Goal: Feedback & Contribution: Contribute content

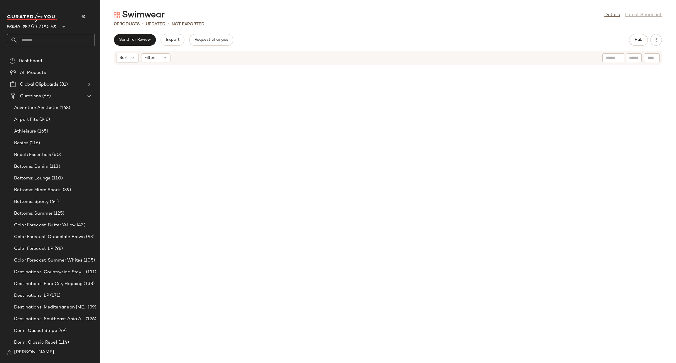
click at [46, 40] on input "text" at bounding box center [56, 40] width 77 height 12
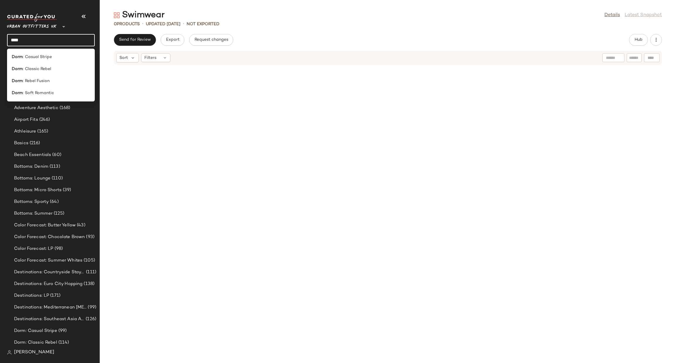
type input "****"
click at [46, 51] on div "Dorm : Casual Stripe Dorm : Classic Rebel Dorm : Rebel Fusion Dorm : Soft Roman…" at bounding box center [51, 75] width 88 height 53
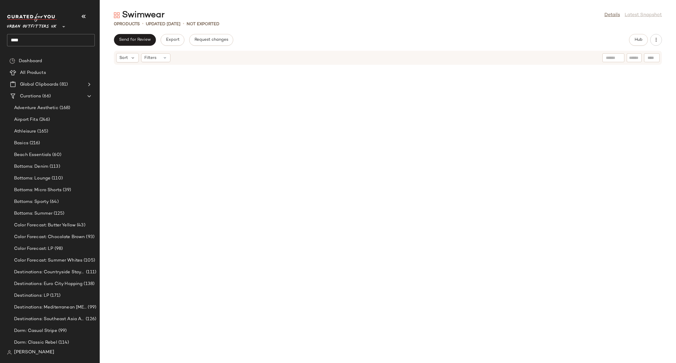
click at [46, 55] on div "Urban Outfitters UK ** ****" at bounding box center [53, 32] width 92 height 46
click at [45, 45] on input "****" at bounding box center [51, 40] width 88 height 12
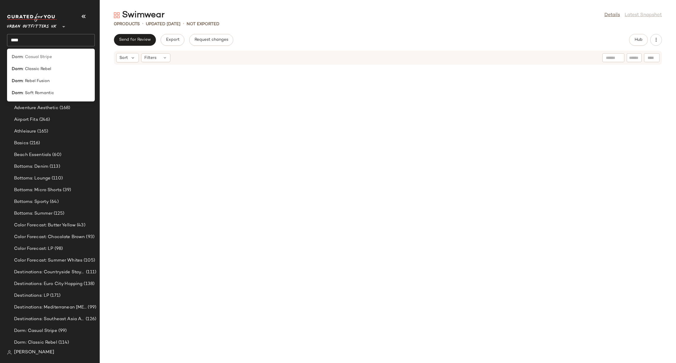
click at [47, 54] on span ": Casual Stripe" at bounding box center [37, 57] width 29 height 6
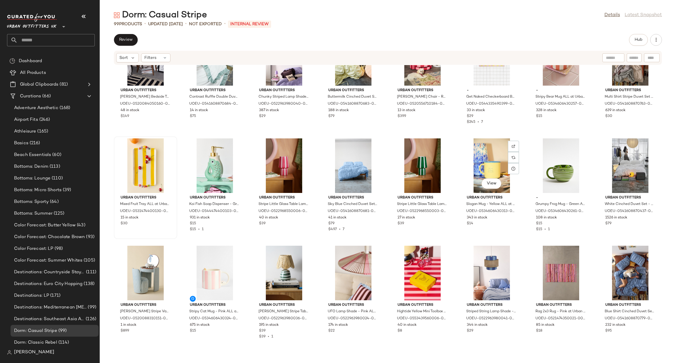
scroll to position [269, 0]
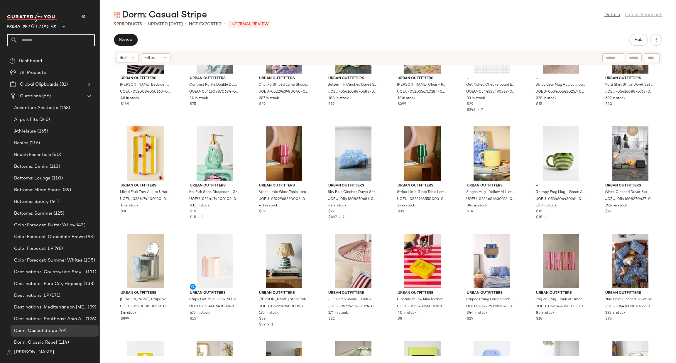
click at [55, 35] on input "text" at bounding box center [56, 40] width 77 height 12
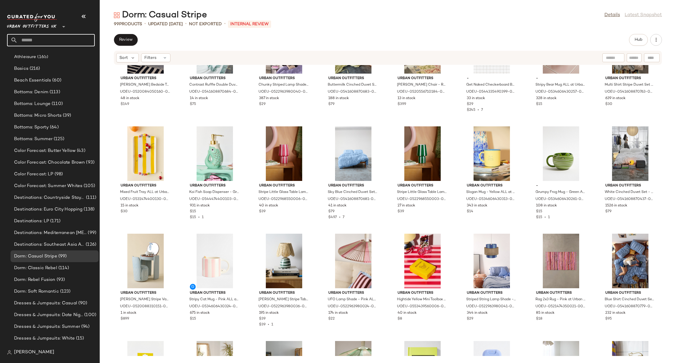
scroll to position [88, 0]
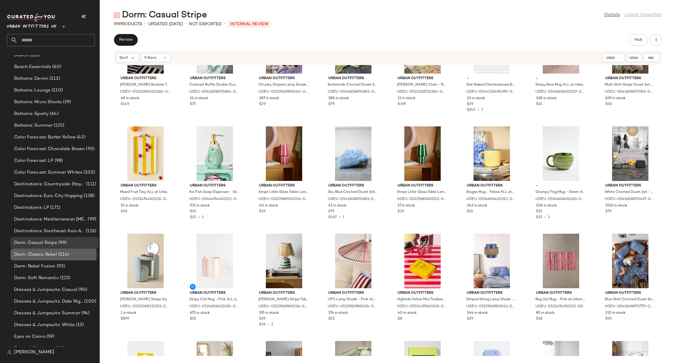
click at [40, 255] on span "Dorm: Classic Rebel" at bounding box center [35, 254] width 43 height 7
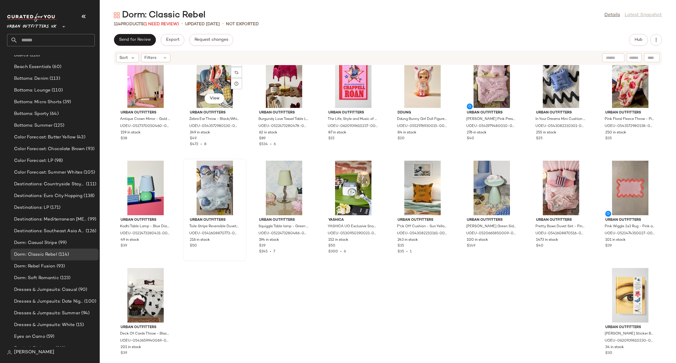
scroll to position [1320, 0]
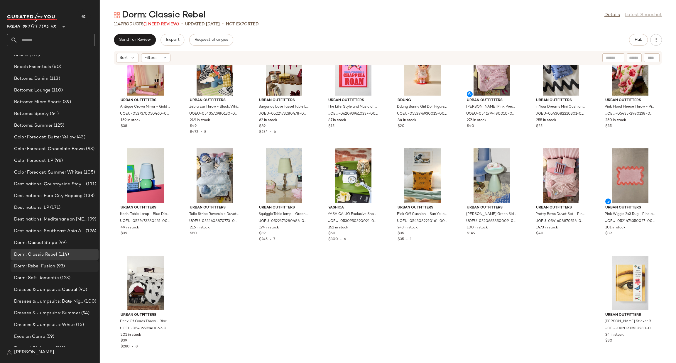
click at [79, 268] on div "Dorm: Rebel Fusion (93)" at bounding box center [54, 266] width 84 height 7
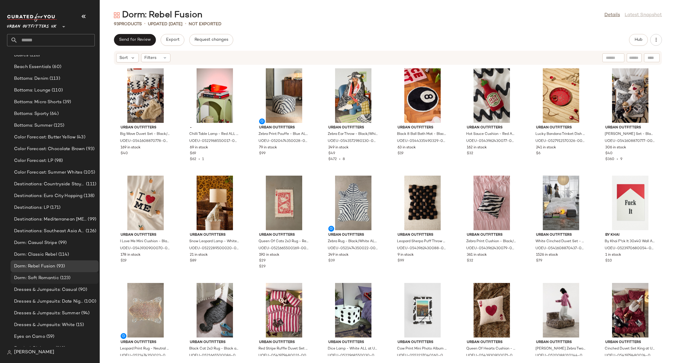
click at [75, 281] on div "Dorm: Soft Romantic (123)" at bounding box center [55, 278] width 88 height 12
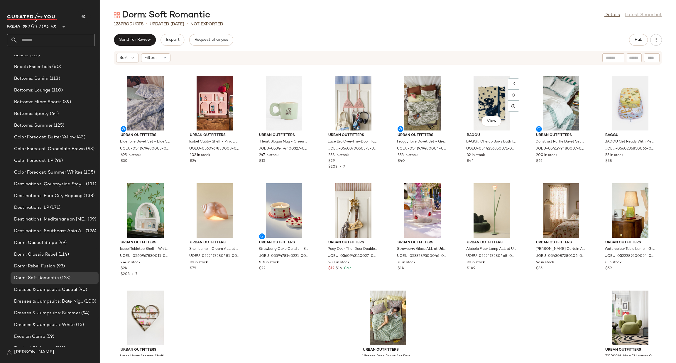
scroll to position [1427, 0]
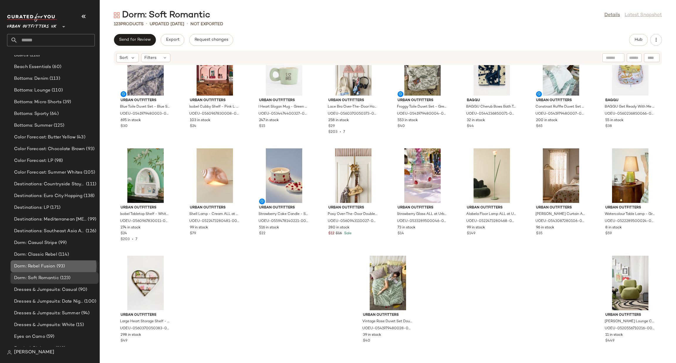
click at [68, 266] on div "Dorm: Rebel Fusion (93)" at bounding box center [54, 266] width 84 height 7
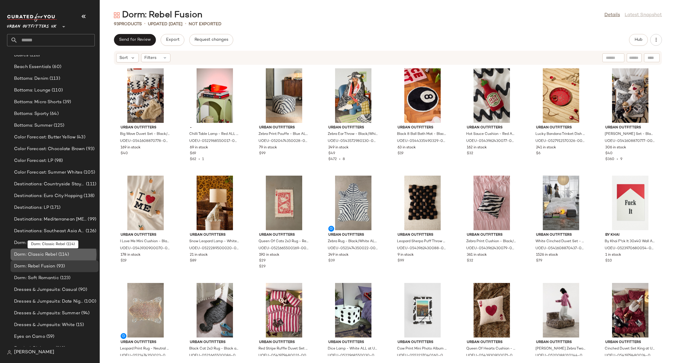
click at [57, 252] on span "(114)" at bounding box center [63, 254] width 12 height 7
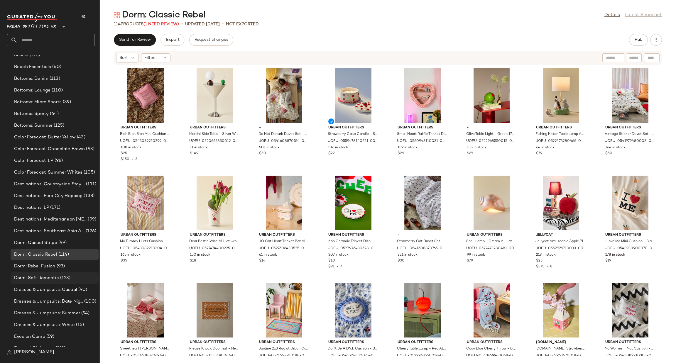
click at [62, 277] on span "(123)" at bounding box center [65, 278] width 12 height 7
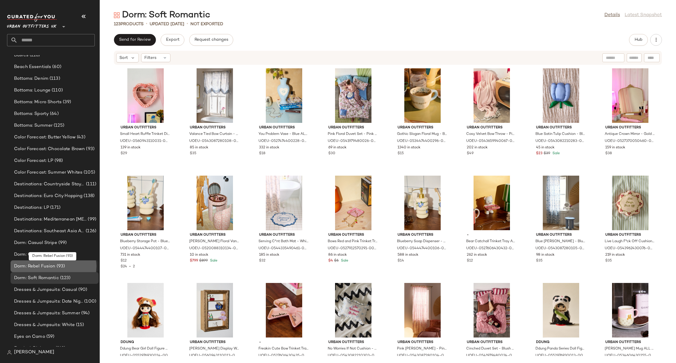
click at [65, 266] on div "Dorm: Rebel Fusion (93)" at bounding box center [54, 266] width 84 height 7
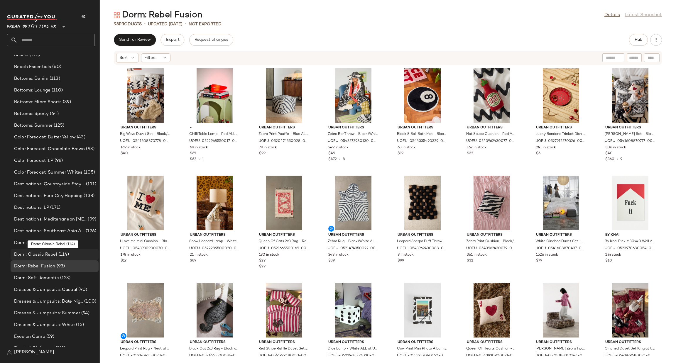
click at [63, 252] on span "(114)" at bounding box center [63, 254] width 12 height 7
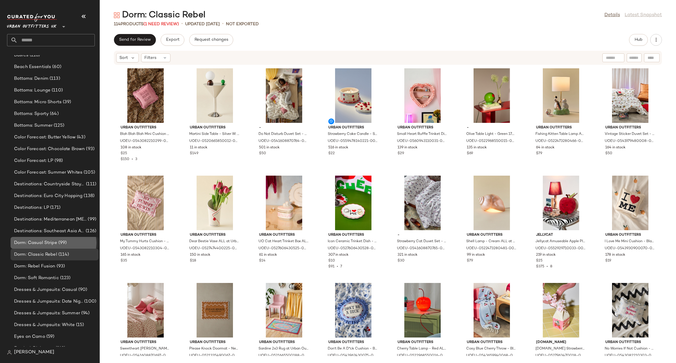
click at [72, 238] on div "Dorm: Casual Stripe (99)" at bounding box center [55, 243] width 88 height 12
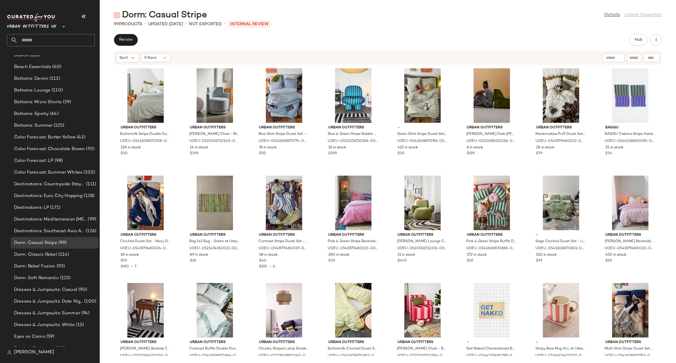
scroll to position [88, 0]
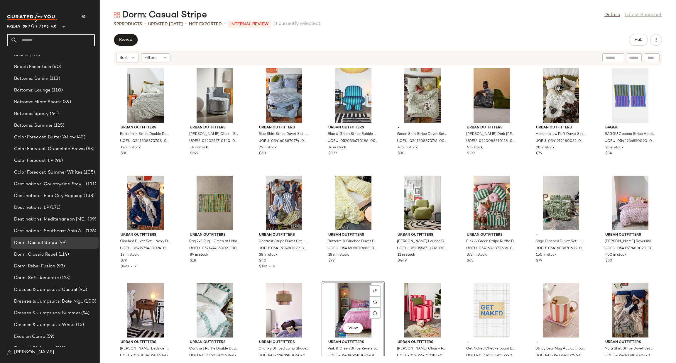
click at [58, 38] on input "text" at bounding box center [56, 40] width 77 height 12
type input "***"
click at [22, 57] on span "ics" at bounding box center [22, 57] width 6 height 6
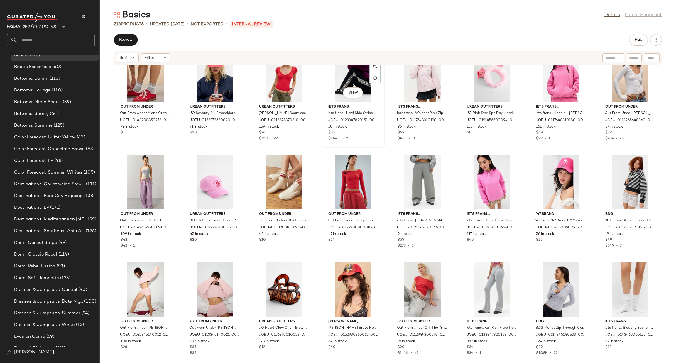
scroll to position [1940, 0]
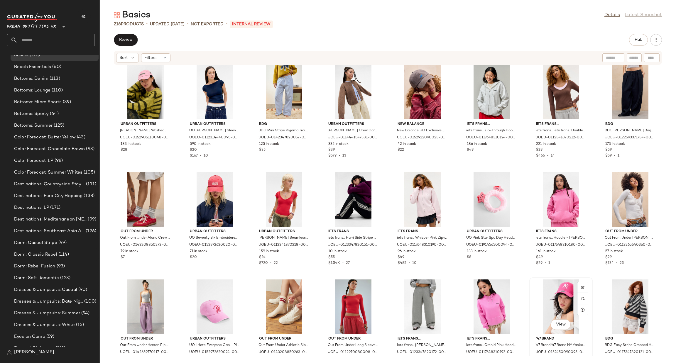
click at [554, 291] on div "View" at bounding box center [560, 306] width 59 height 55
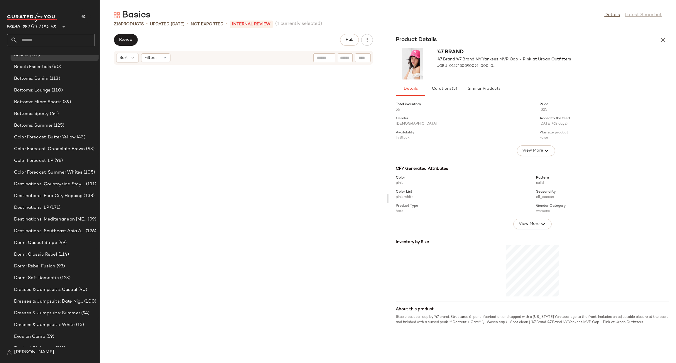
scroll to position [5795, 0]
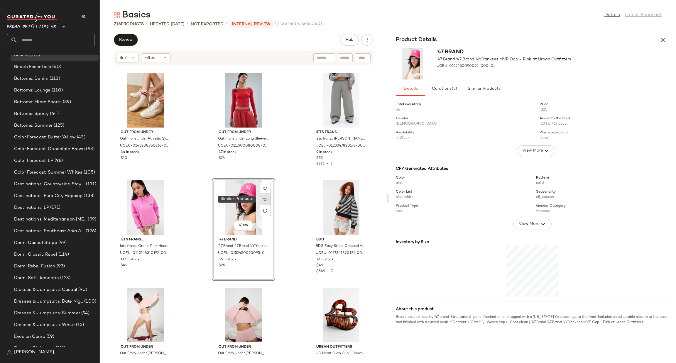
click at [263, 200] on img at bounding box center [265, 200] width 4 height 4
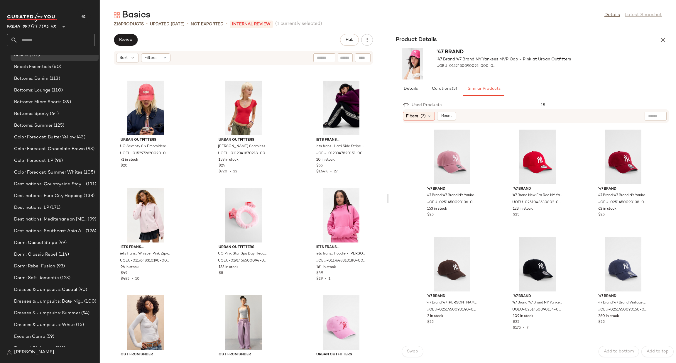
scroll to position [5355, 0]
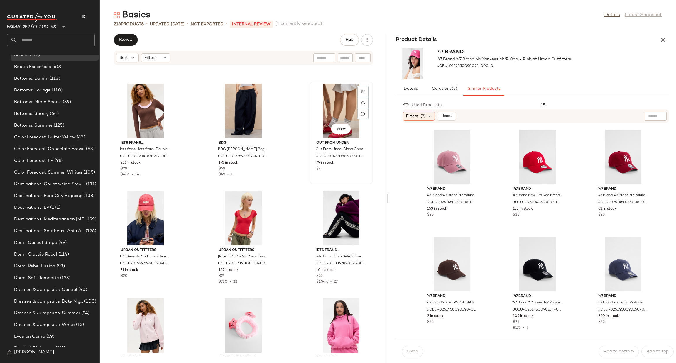
click at [328, 111] on div "View" at bounding box center [340, 111] width 59 height 55
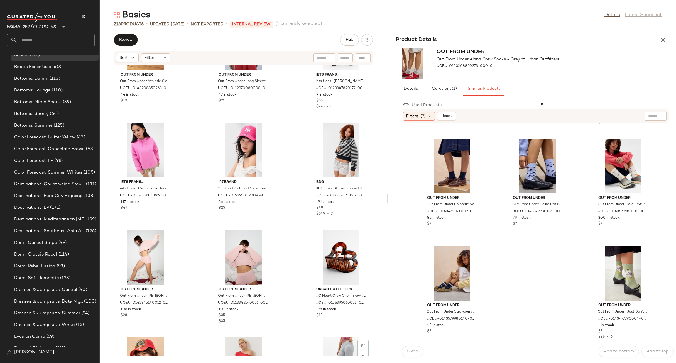
scroll to position [5883, 0]
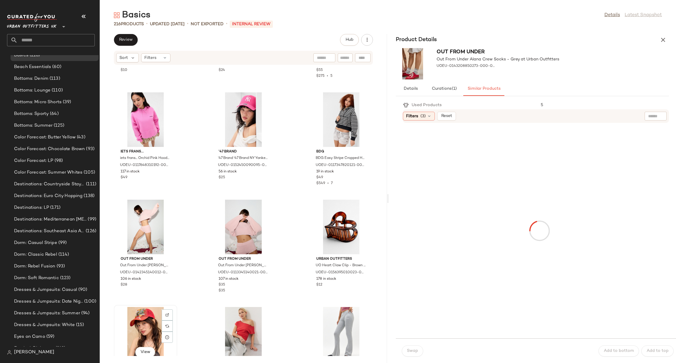
click at [136, 315] on div "View" at bounding box center [145, 334] width 59 height 55
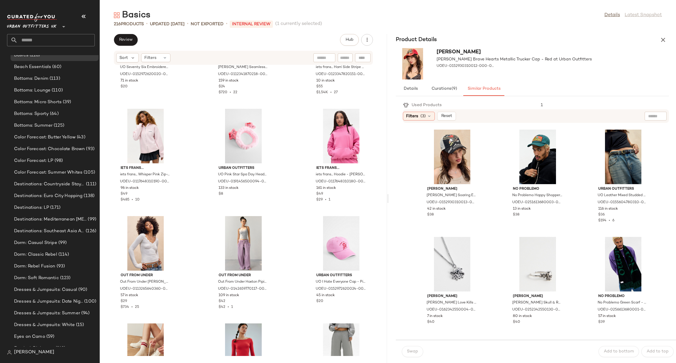
scroll to position [5531, 0]
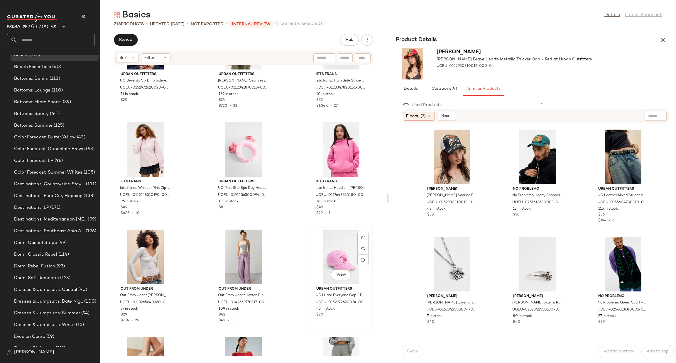
click at [323, 246] on div "View" at bounding box center [340, 257] width 59 height 55
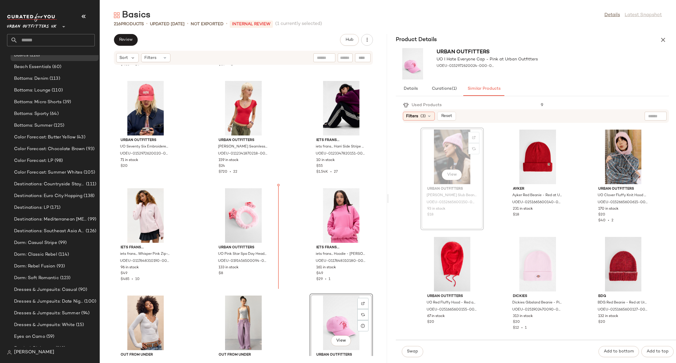
scroll to position [5465, 0]
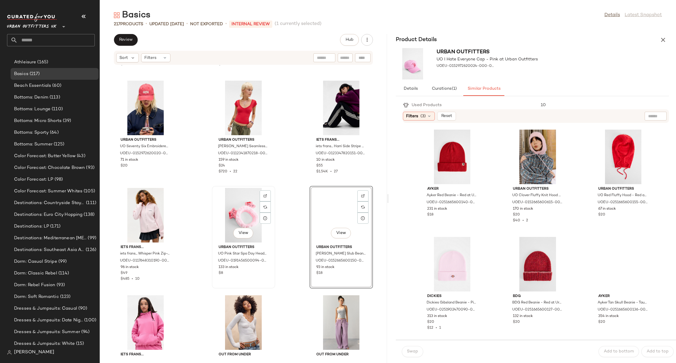
scroll to position [107, 0]
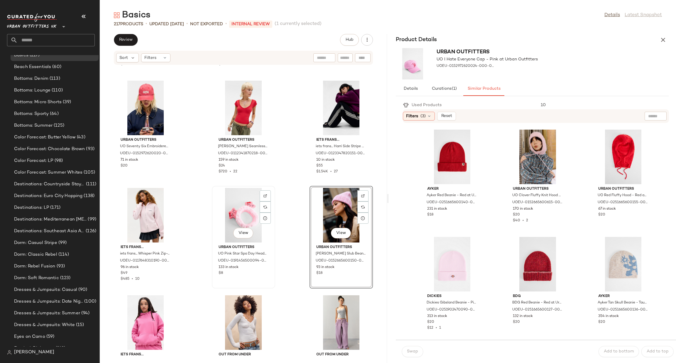
click at [247, 215] on div "View" at bounding box center [243, 215] width 59 height 55
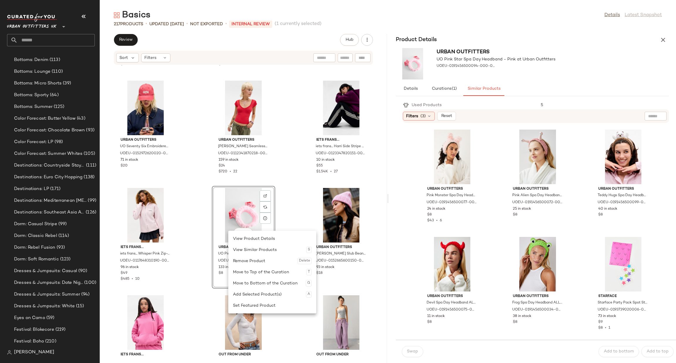
scroll to position [88, 0]
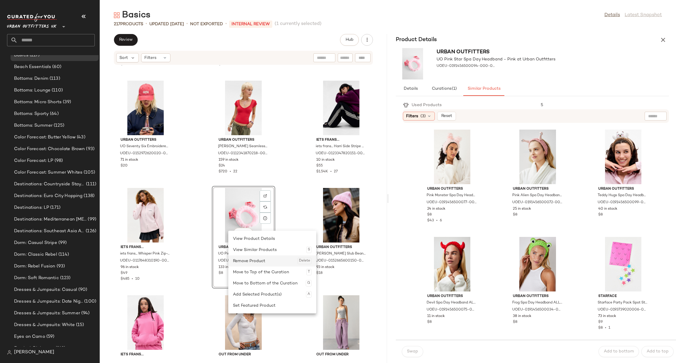
click at [257, 261] on div "Remove Product Delete" at bounding box center [272, 260] width 79 height 11
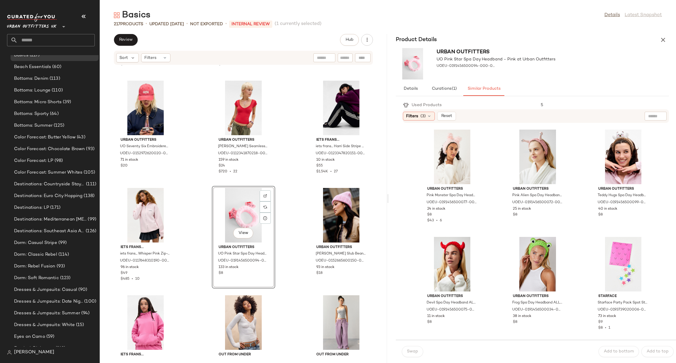
click at [298, 212] on div "iets frans... iets frans... iets frans.. Double Layer Long Sleeve Top - Brown X…" at bounding box center [243, 210] width 287 height 291
click at [254, 239] on div "Remove Product Delete" at bounding box center [286, 241] width 79 height 11
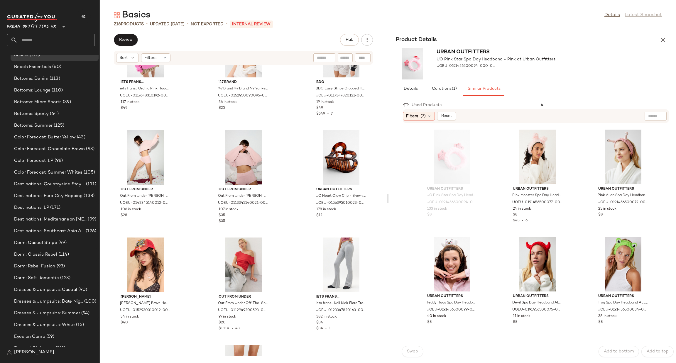
scroll to position [5993, 0]
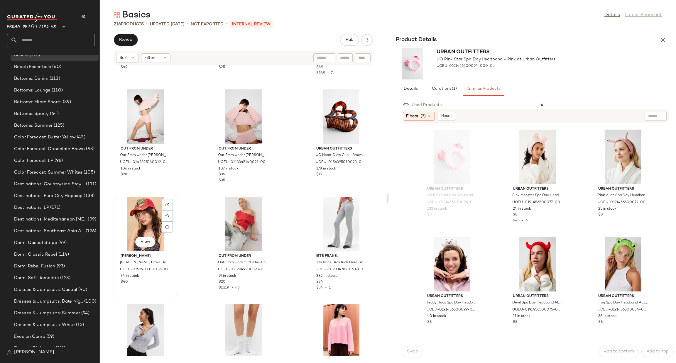
click at [146, 214] on div "View" at bounding box center [145, 224] width 59 height 55
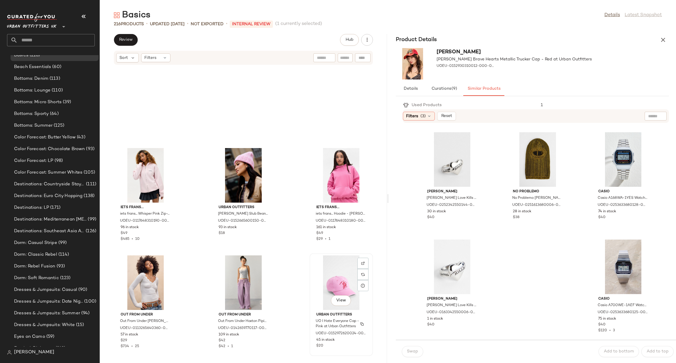
scroll to position [5465, 0]
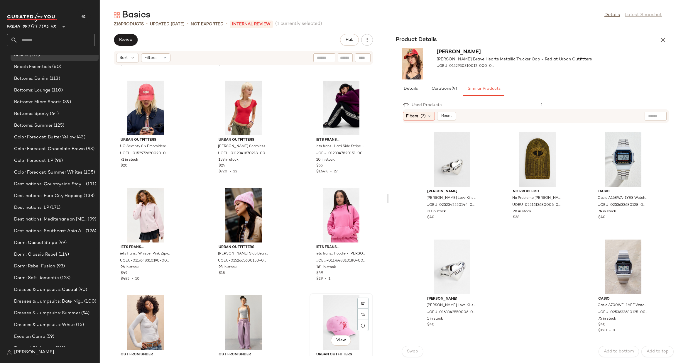
click at [322, 311] on div "View" at bounding box center [340, 322] width 59 height 55
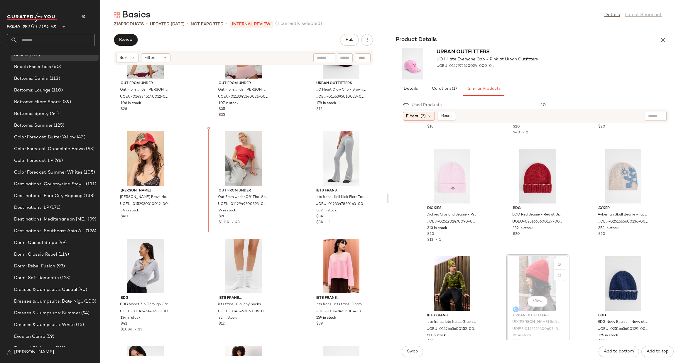
scroll to position [6051, 0]
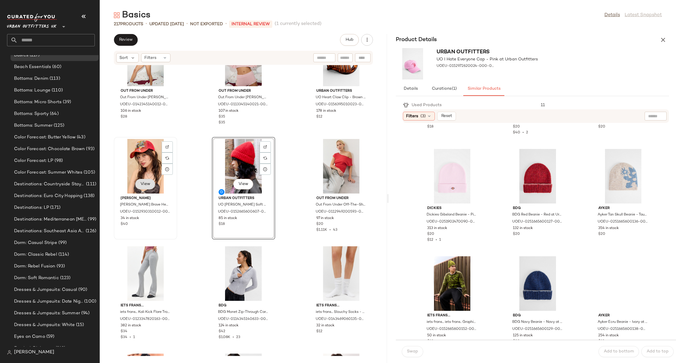
scroll to position [88, 0]
click at [147, 168] on div "View" at bounding box center [145, 166] width 59 height 55
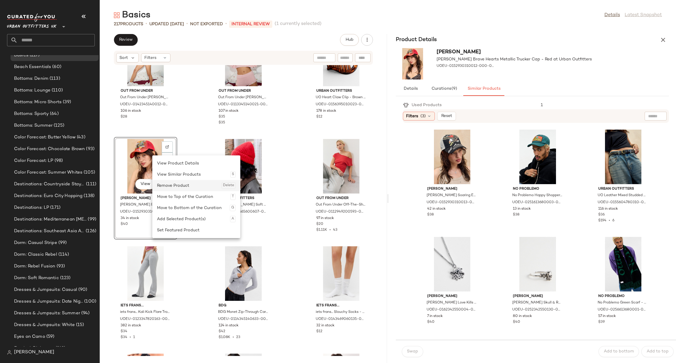
click at [169, 184] on div "Remove Product Delete" at bounding box center [196, 185] width 79 height 11
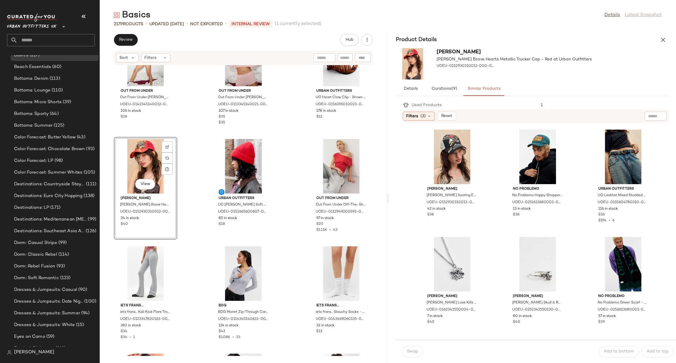
click at [182, 185] on div "Out From Under Out From Under Blakely Shorts - Pink L at Urban Outfitters UOEU-…" at bounding box center [243, 210] width 287 height 291
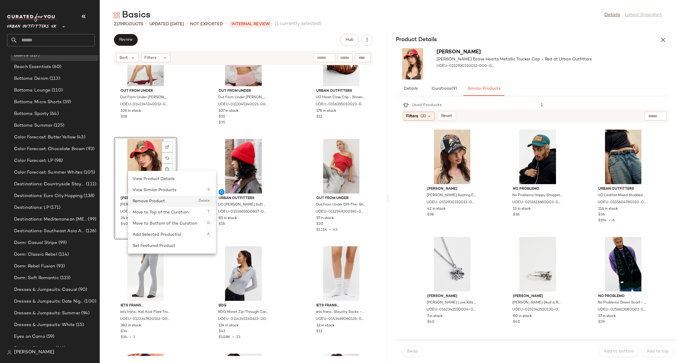
click at [143, 199] on div "Remove Product Delete" at bounding box center [172, 201] width 79 height 11
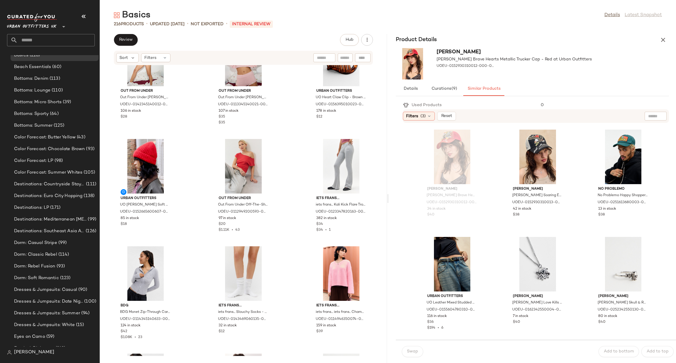
scroll to position [6227, 0]
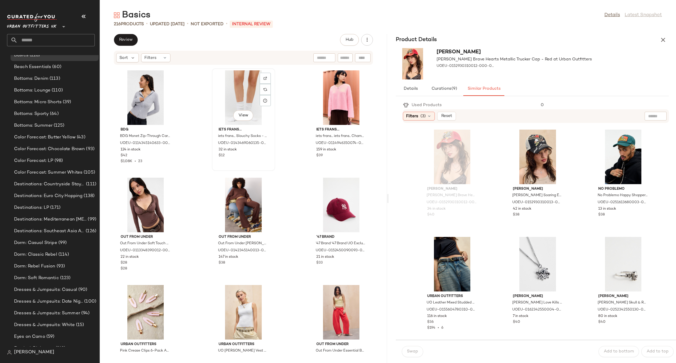
click at [251, 76] on div "View" at bounding box center [243, 97] width 59 height 55
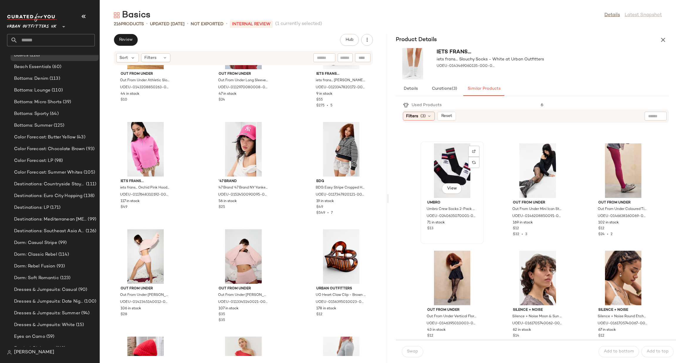
scroll to position [176, 0]
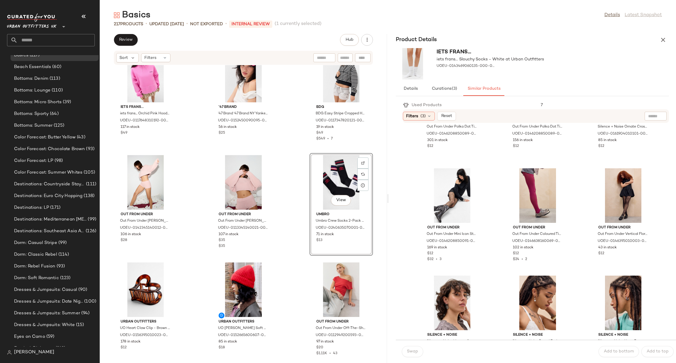
scroll to position [6029, 0]
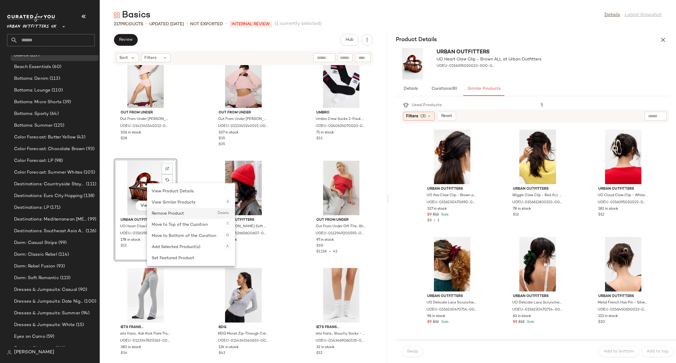
click at [163, 213] on div "Remove Product Delete" at bounding box center [191, 213] width 79 height 11
click at [166, 210] on div "Remove Product Delete" at bounding box center [193, 211] width 79 height 11
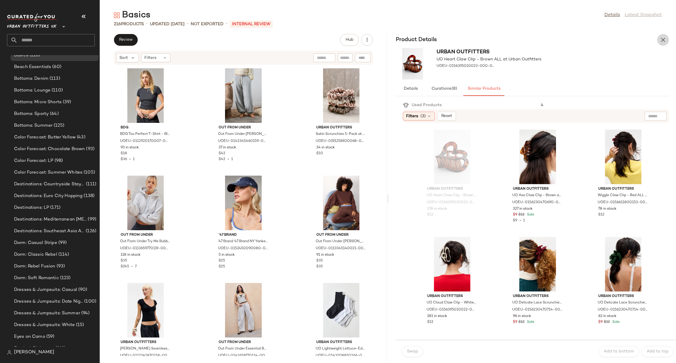
click at [668, 37] on button "button" at bounding box center [663, 40] width 12 height 12
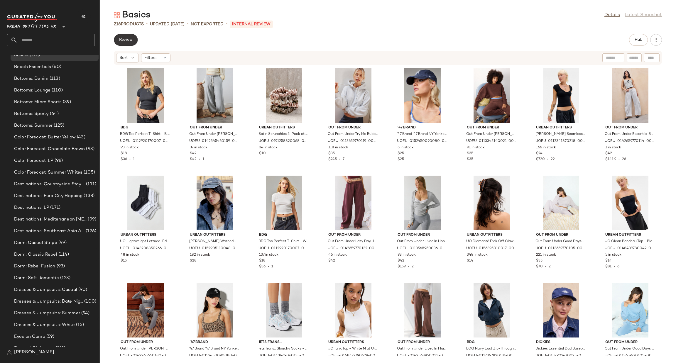
click at [125, 40] on span "Review" at bounding box center [126, 40] width 14 height 5
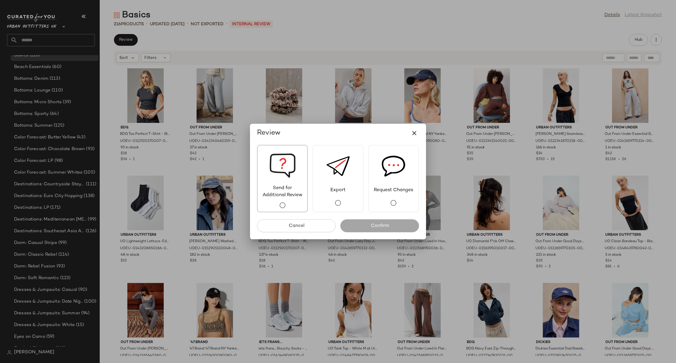
click at [282, 181] on img at bounding box center [282, 164] width 26 height 39
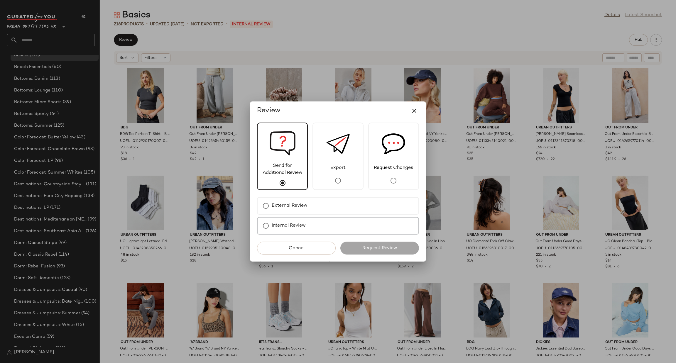
click at [309, 225] on div "Internal Review" at bounding box center [338, 226] width 162 height 18
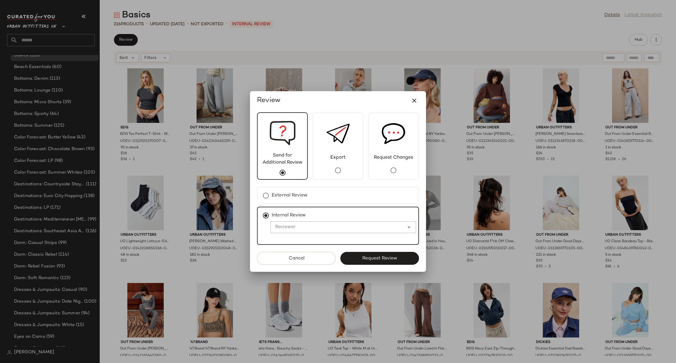
click at [309, 225] on input "Reviewer" at bounding box center [337, 227] width 134 height 7
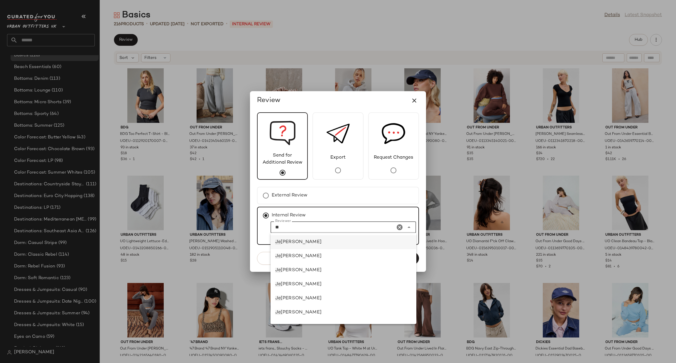
click at [308, 245] on div "Je na Bloomer" at bounding box center [343, 242] width 137 height 7
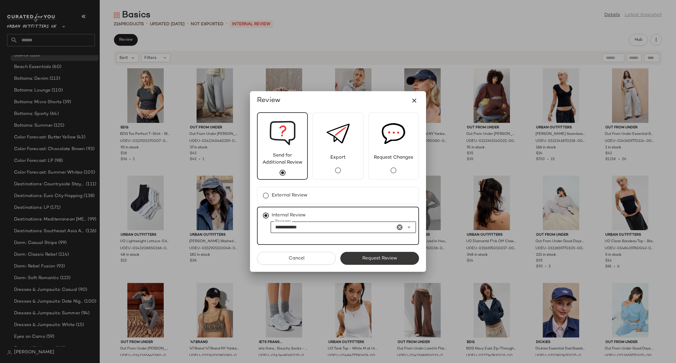
type input "**********"
click at [352, 262] on button "Request Review" at bounding box center [379, 258] width 79 height 13
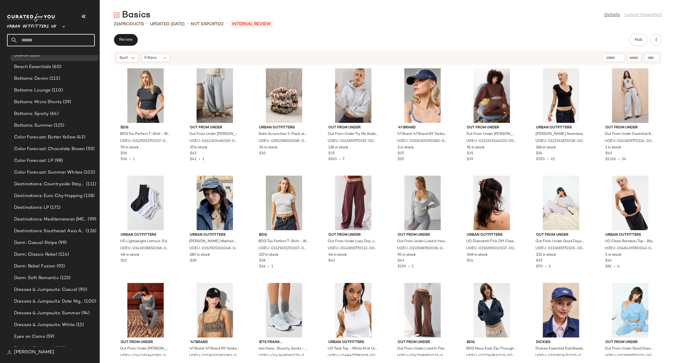
click at [82, 46] on input "text" at bounding box center [56, 40] width 77 height 12
type input "*****"
click at [67, 57] on div "SEO: Hen D o Outfits" at bounding box center [51, 57] width 78 height 6
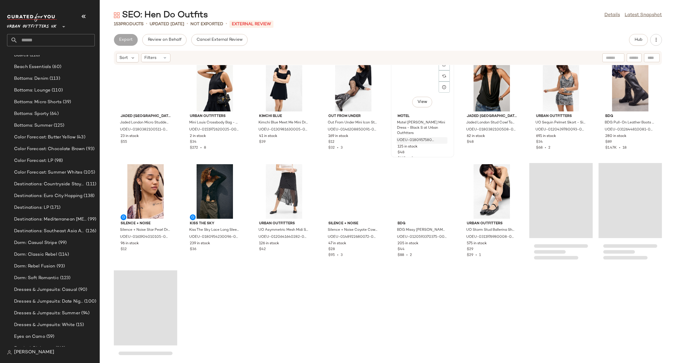
scroll to position [1856, 0]
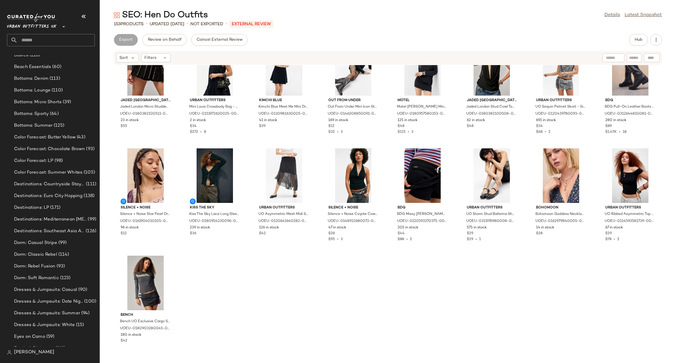
click at [74, 41] on input "text" at bounding box center [56, 40] width 77 height 12
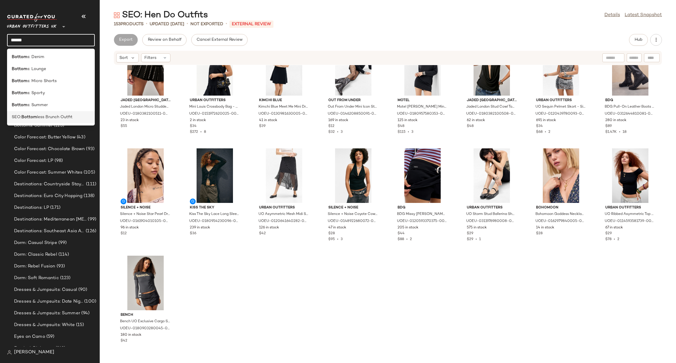
type input "******"
click at [68, 118] on span "less Brunch Outfit" at bounding box center [54, 117] width 35 height 6
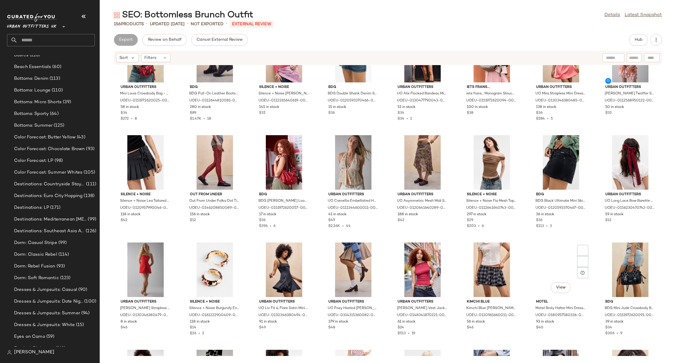
scroll to position [1060, 0]
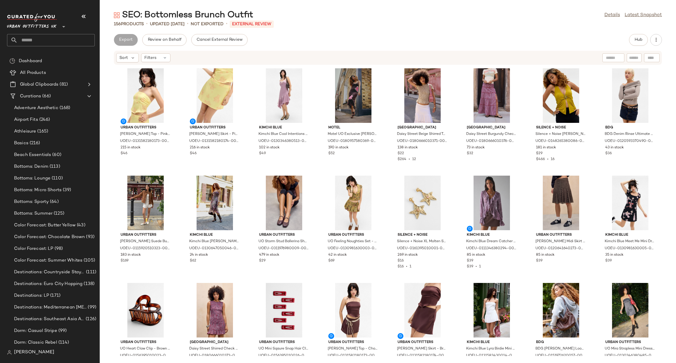
click at [45, 28] on span "Urban Outfitters UK" at bounding box center [32, 25] width 50 height 11
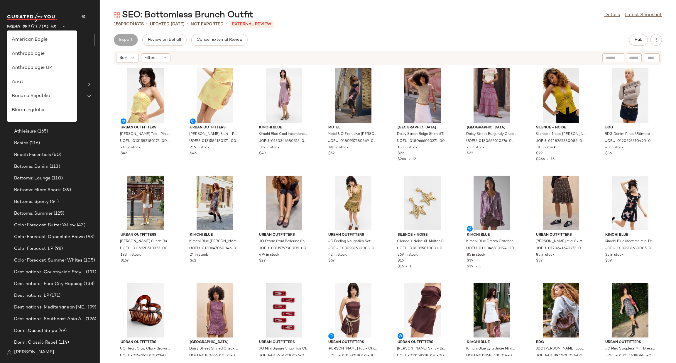
scroll to position [335, 0]
click at [57, 57] on div "Urban Outfitters" at bounding box center [42, 56] width 60 height 7
type input "**"
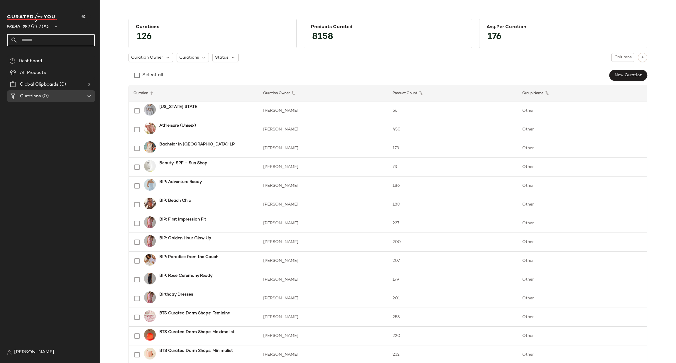
click at [51, 36] on input "text" at bounding box center [56, 40] width 77 height 12
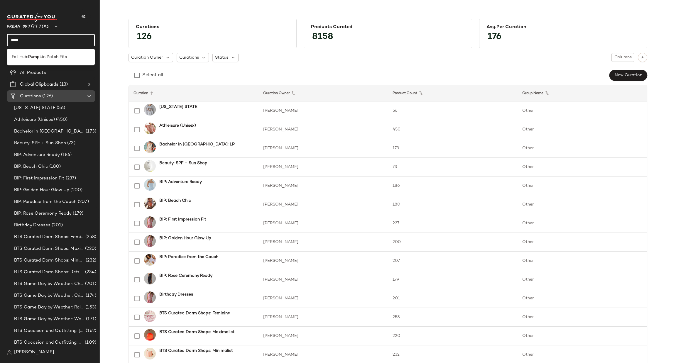
type input "****"
click at [75, 110] on div "Create New Curation" at bounding box center [89, 105] width 57 height 14
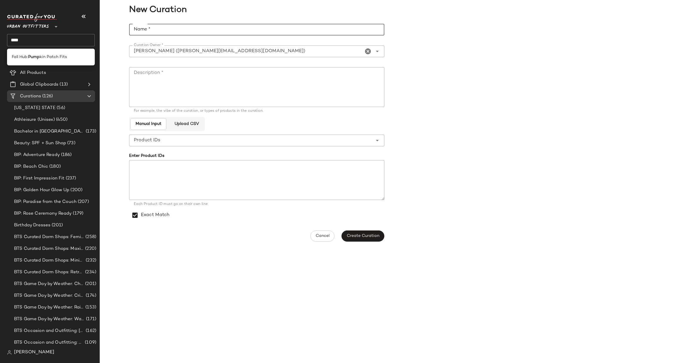
click at [162, 26] on input "Name *" at bounding box center [256, 30] width 255 height 12
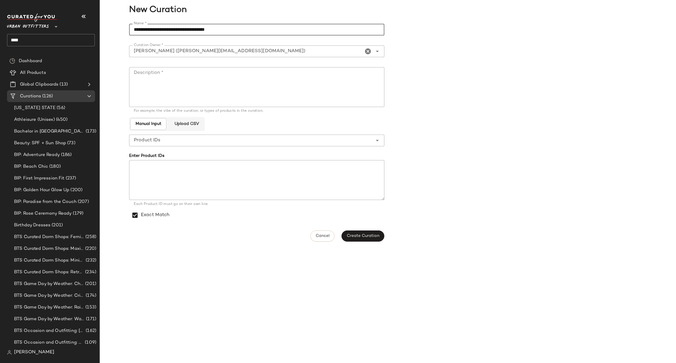
click at [212, 29] on input "**********" at bounding box center [256, 30] width 255 height 12
type input "**********"
click at [264, 87] on textarea "Description *" at bounding box center [256, 87] width 255 height 40
type textarea "*"
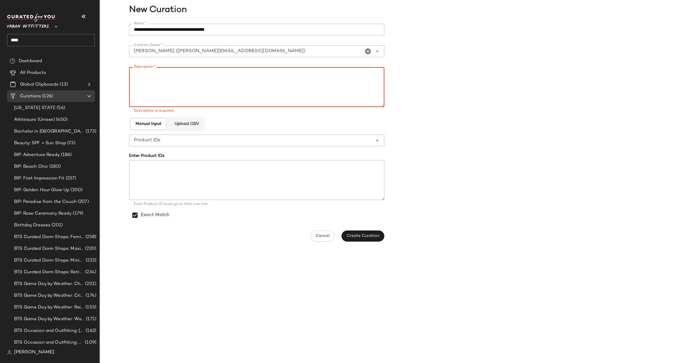
paste textarea "**********"
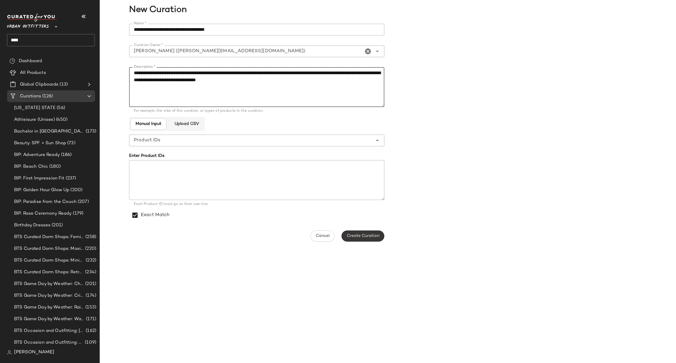
type textarea "**********"
click at [370, 237] on span "Create Curation" at bounding box center [362, 236] width 33 height 5
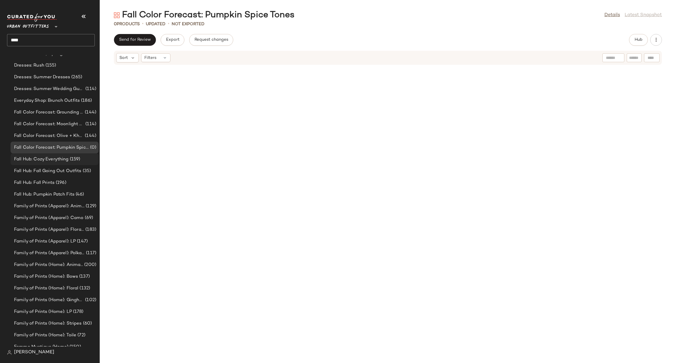
scroll to position [361, 0]
click at [53, 38] on input "****" at bounding box center [51, 40] width 88 height 12
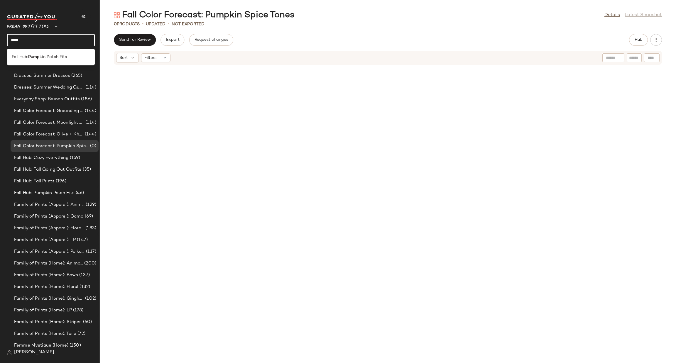
click at [53, 38] on input "****" at bounding box center [51, 40] width 88 height 12
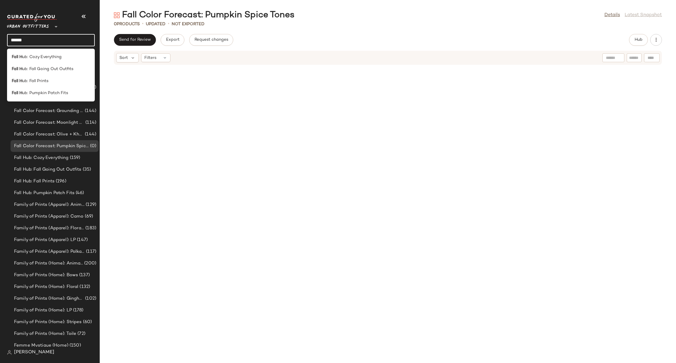
type input "******"
click at [158, 127] on div at bounding box center [388, 210] width 576 height 291
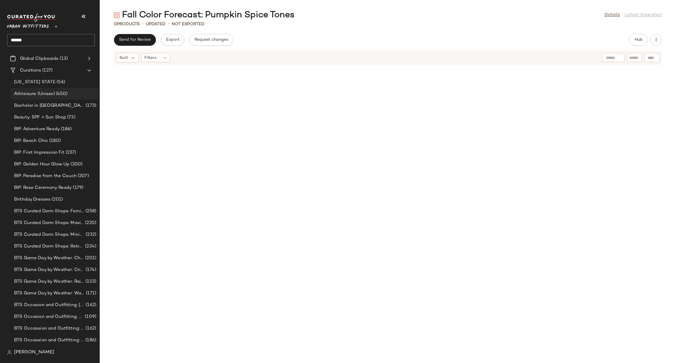
scroll to position [0, 0]
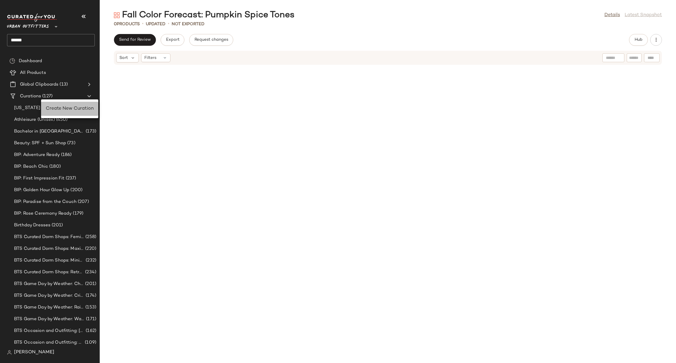
click at [53, 107] on span "Create New Curation" at bounding box center [70, 108] width 48 height 5
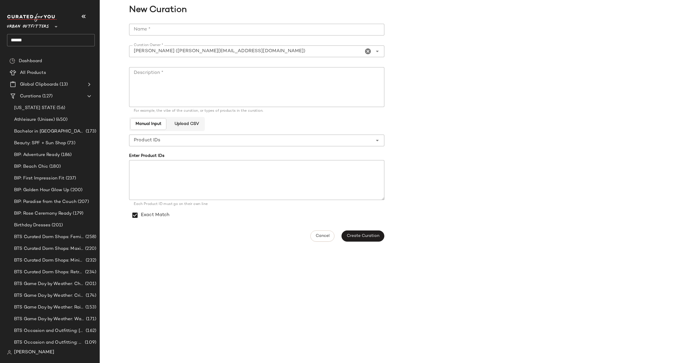
click at [158, 28] on input "Name *" at bounding box center [256, 30] width 255 height 12
type input "**********"
click at [184, 77] on textarea "Description *" at bounding box center [256, 87] width 255 height 40
type textarea "**********"
click at [371, 237] on span "Create Curation" at bounding box center [362, 236] width 33 height 5
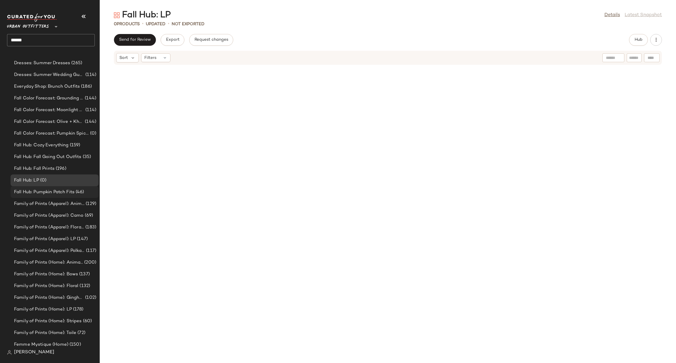
scroll to position [354, 0]
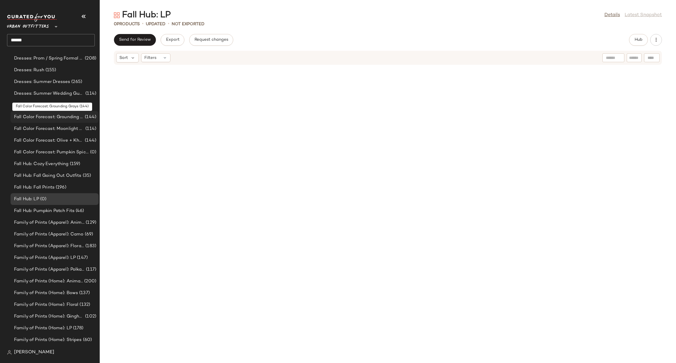
click at [84, 118] on span "(144)" at bounding box center [90, 117] width 13 height 7
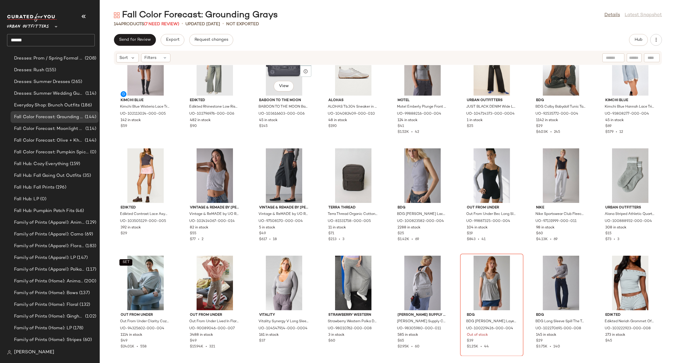
scroll to position [1378, 0]
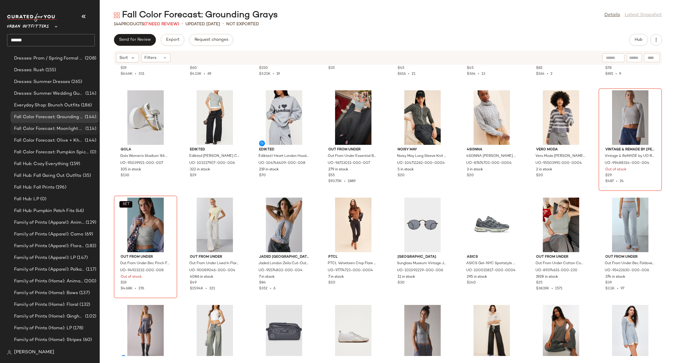
click at [79, 123] on div "Fall Color Forecast: Moonlight Hues (114)" at bounding box center [55, 129] width 88 height 12
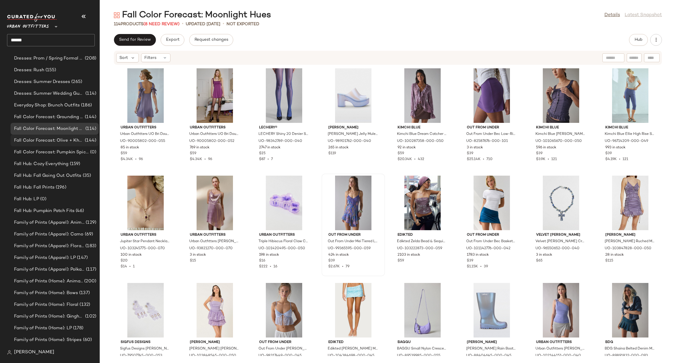
click at [86, 136] on div "Fall Color Forecast: Olive + Khaki (144)" at bounding box center [55, 141] width 88 height 12
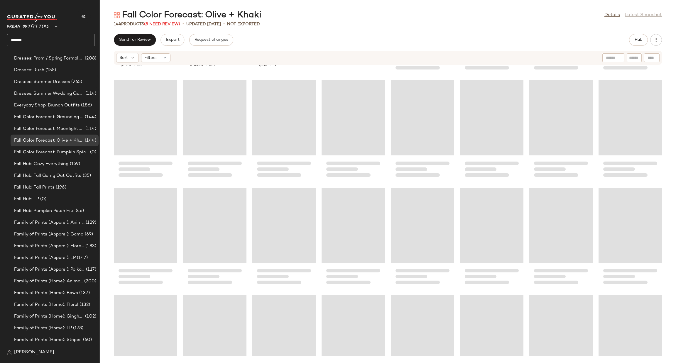
scroll to position [1412, 0]
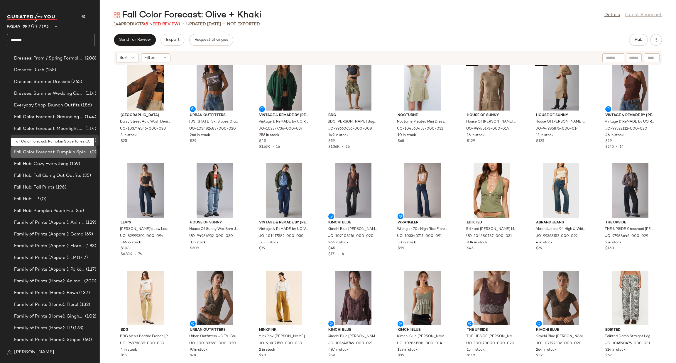
click at [80, 149] on span "Fall Color Forecast: Pumpkin Spice Tones" at bounding box center [51, 152] width 75 height 7
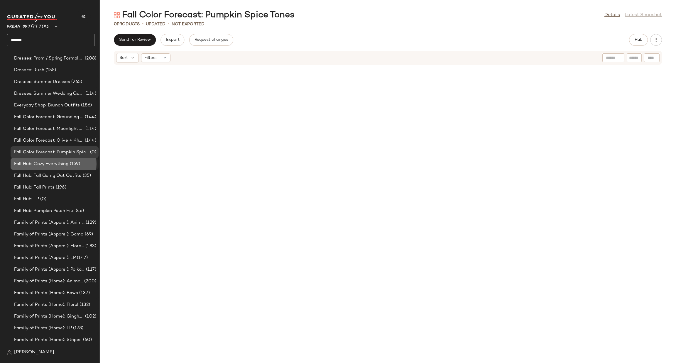
click at [81, 164] on div "Fall Hub: Cozy Everything (159)" at bounding box center [54, 164] width 84 height 7
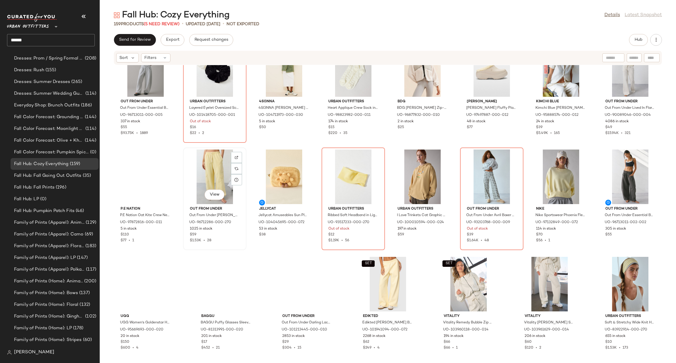
scroll to position [1856, 0]
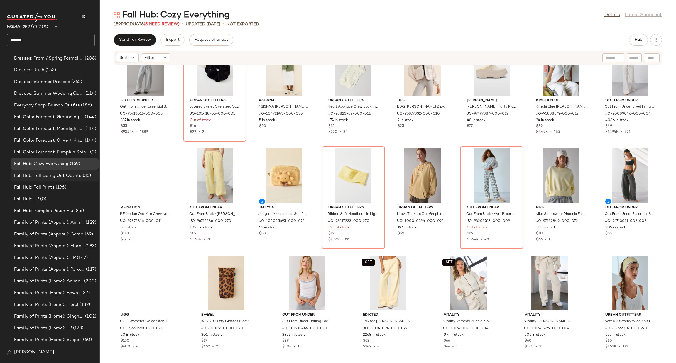
click at [83, 172] on span "(35)" at bounding box center [87, 175] width 10 height 7
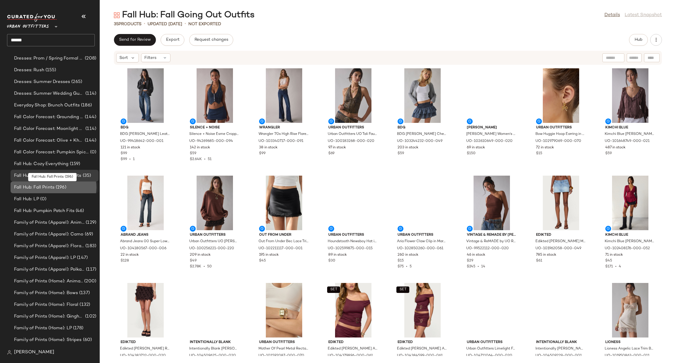
click at [89, 184] on div "Fall Hub: Fall Prints (196)" at bounding box center [54, 187] width 84 height 7
